Goal: Find specific page/section: Find specific page/section

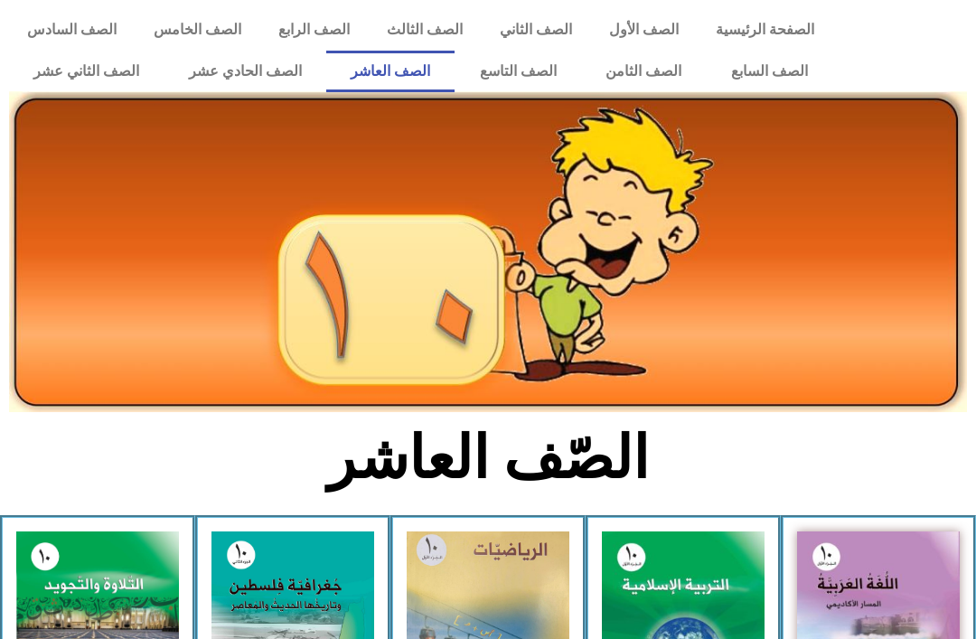
click at [232, 87] on link "الصف الحادي عشر" at bounding box center [244, 72] width 163 height 42
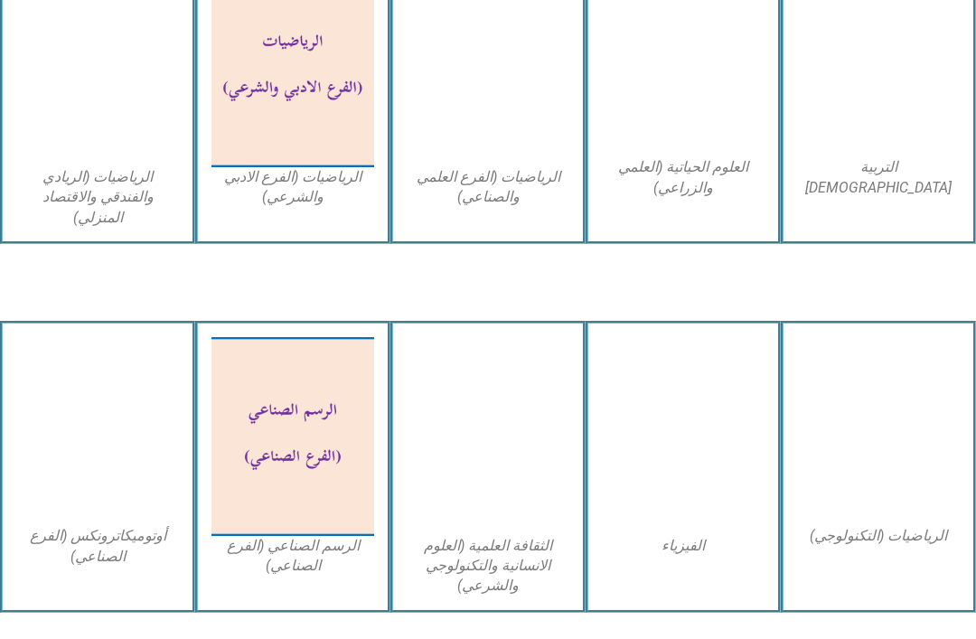
scroll to position [1278, 0]
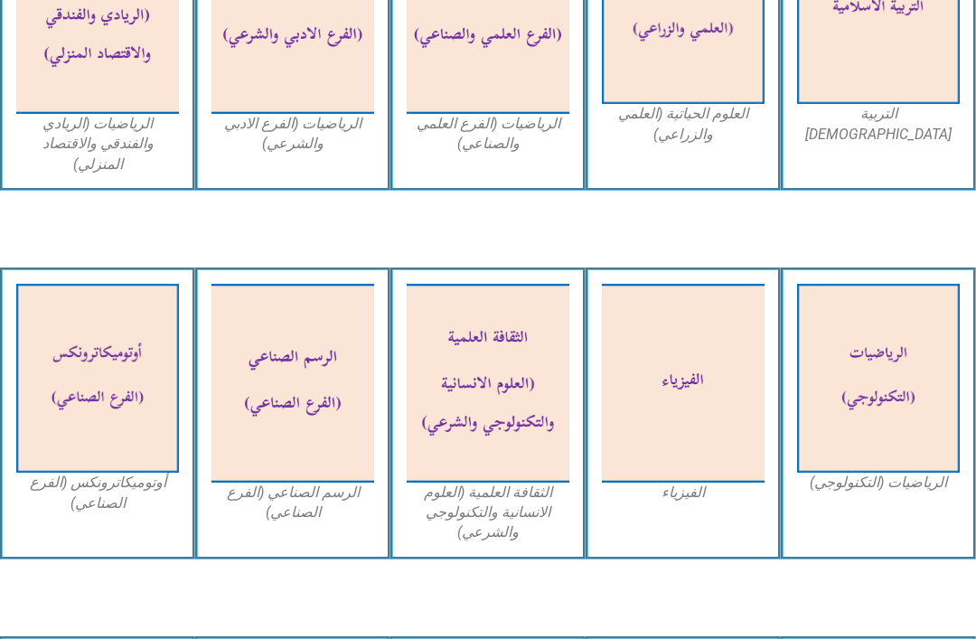
click at [718, 284] on img at bounding box center [683, 383] width 163 height 199
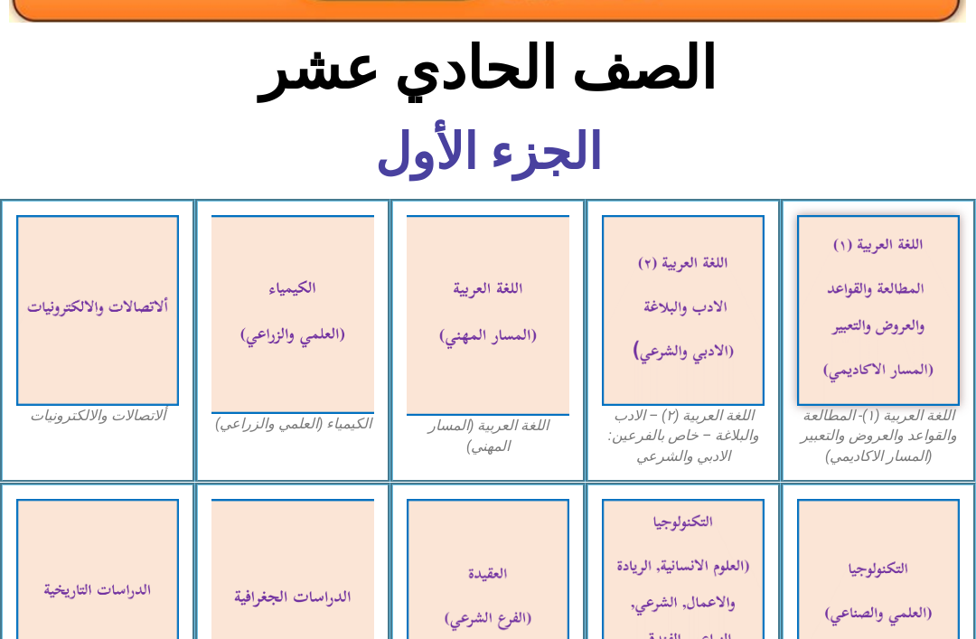
scroll to position [379, 0]
click at [318, 332] on img at bounding box center [292, 314] width 163 height 199
click at [257, 359] on img at bounding box center [292, 314] width 163 height 199
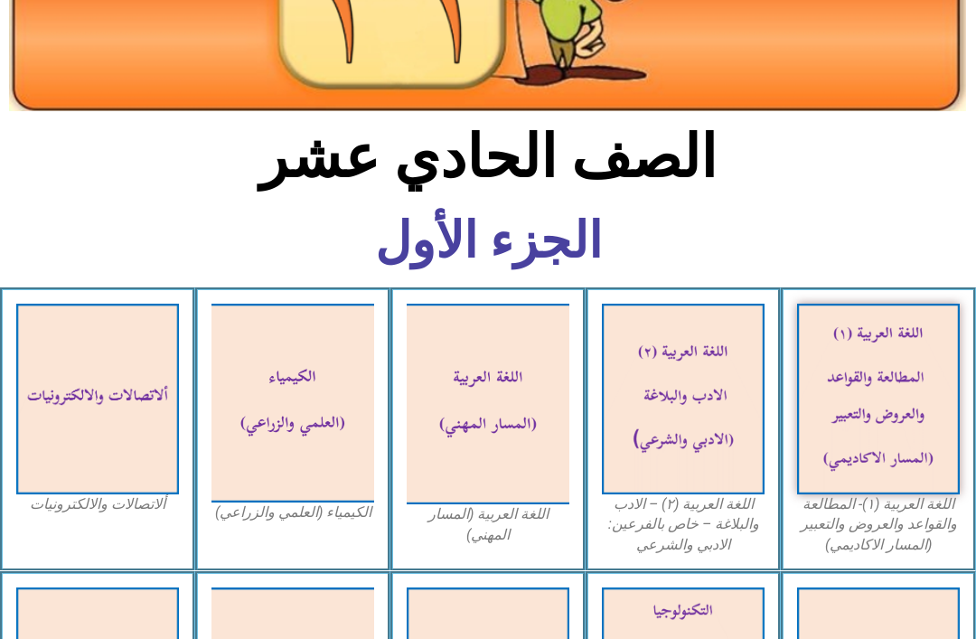
scroll to position [291, 0]
click at [542, 235] on h6 "الجزء الأول" at bounding box center [488, 241] width 597 height 50
click at [290, 427] on img at bounding box center [292, 403] width 163 height 199
click at [285, 443] on img at bounding box center [292, 403] width 163 height 199
click at [333, 386] on img at bounding box center [292, 403] width 163 height 199
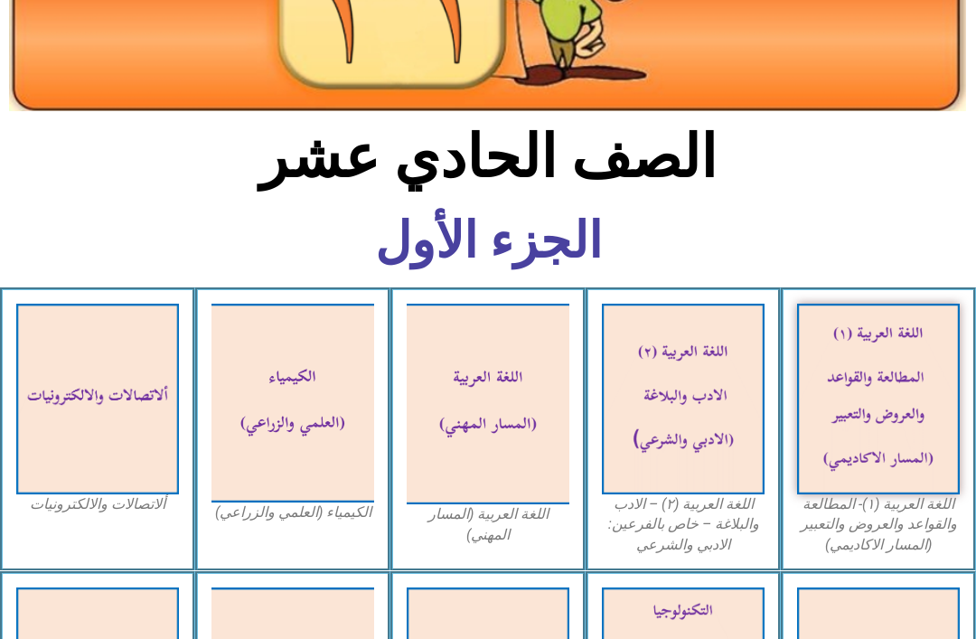
click at [313, 520] on figcaption "الكيمياء (العلمي والزراعي)" at bounding box center [292, 512] width 163 height 20
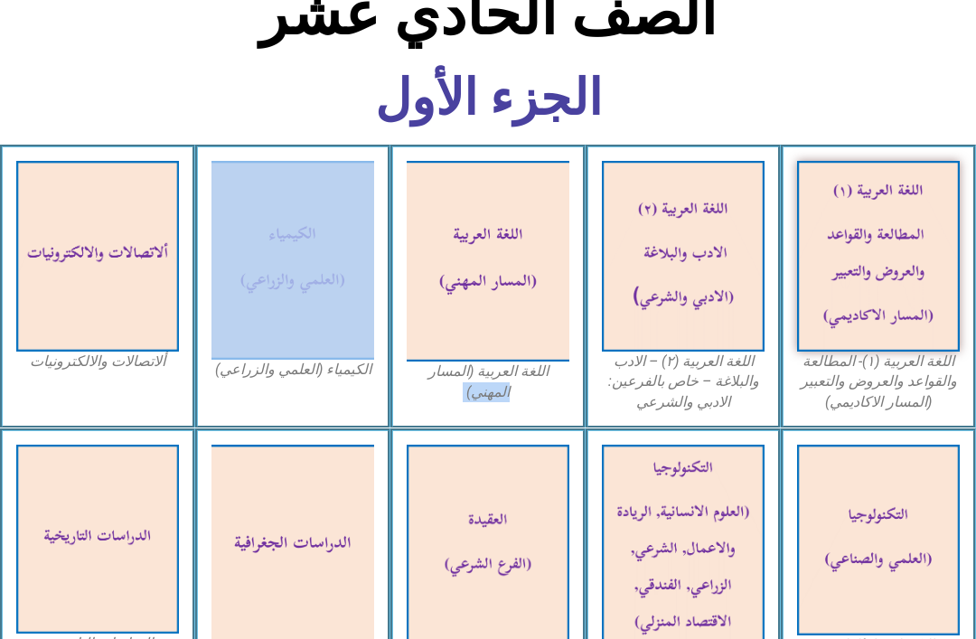
scroll to position [339, 0]
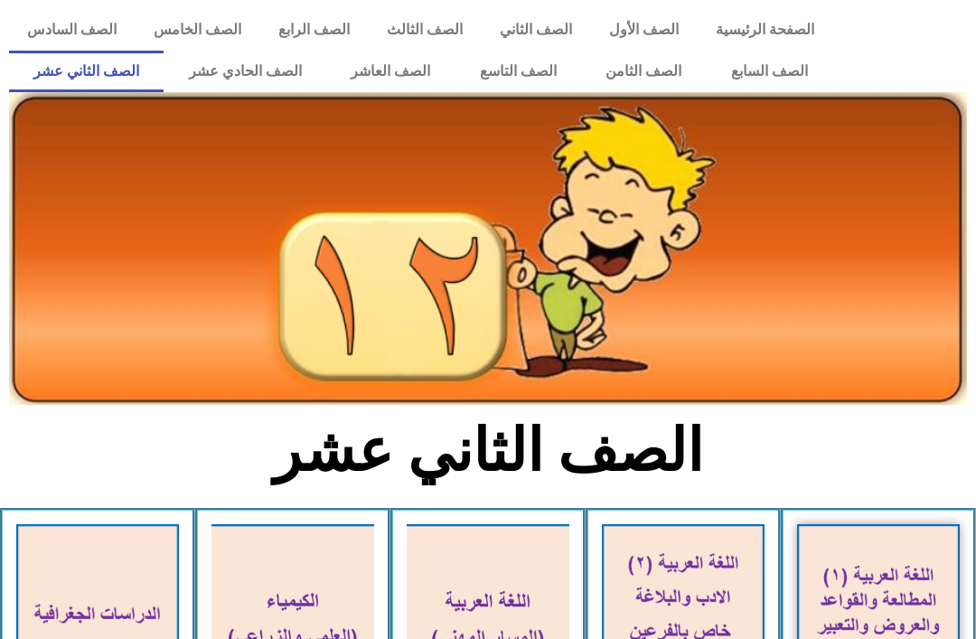
click at [659, 71] on link "الصف الثامن" at bounding box center [644, 72] width 126 height 42
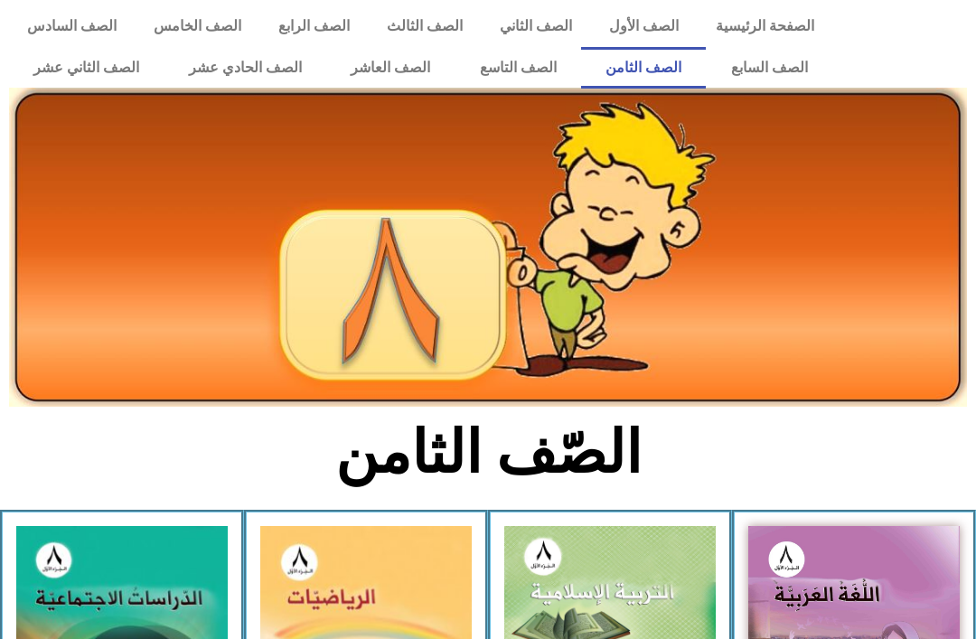
scroll to position [4, 0]
click at [415, 57] on link "الصف العاشر" at bounding box center [390, 68] width 129 height 42
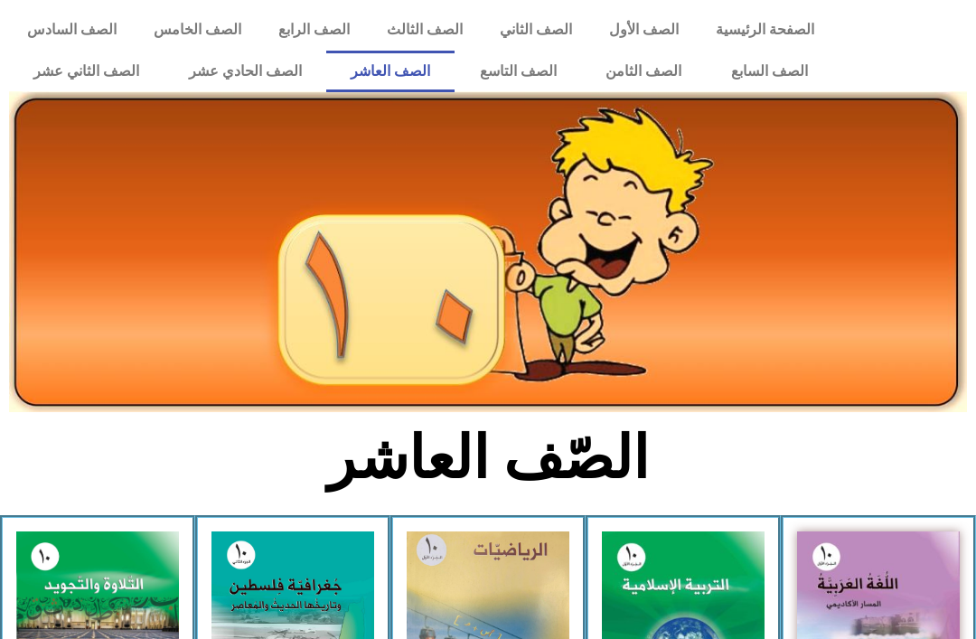
click at [290, 65] on link "الصف الحادي عشر" at bounding box center [244, 72] width 163 height 42
